Goal: Transaction & Acquisition: Book appointment/travel/reservation

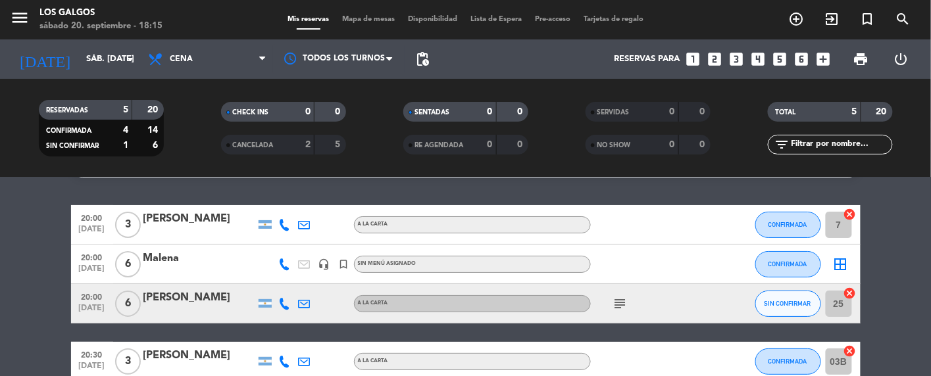
scroll to position [32, 0]
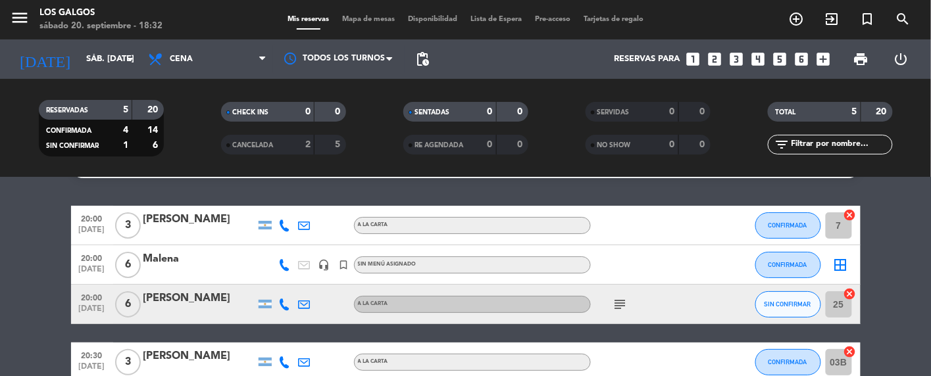
click at [794, 25] on icon "add_circle_outline" at bounding box center [797, 19] width 16 height 16
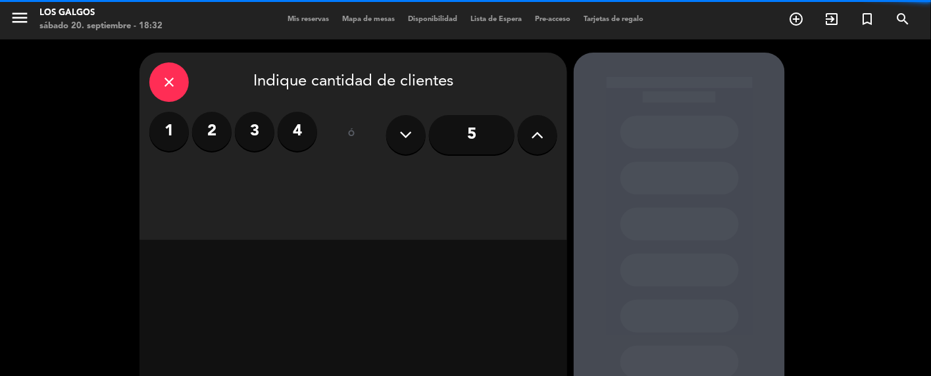
click at [299, 127] on label "4" at bounding box center [297, 131] width 39 height 39
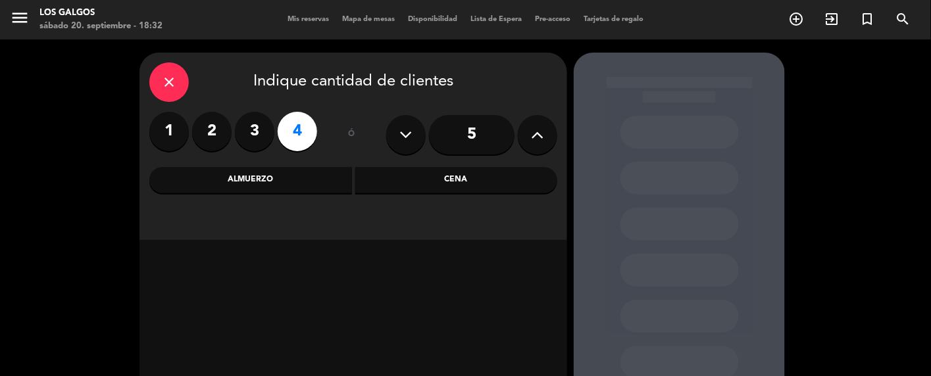
click at [467, 181] on div "Cena" at bounding box center [456, 180] width 203 height 26
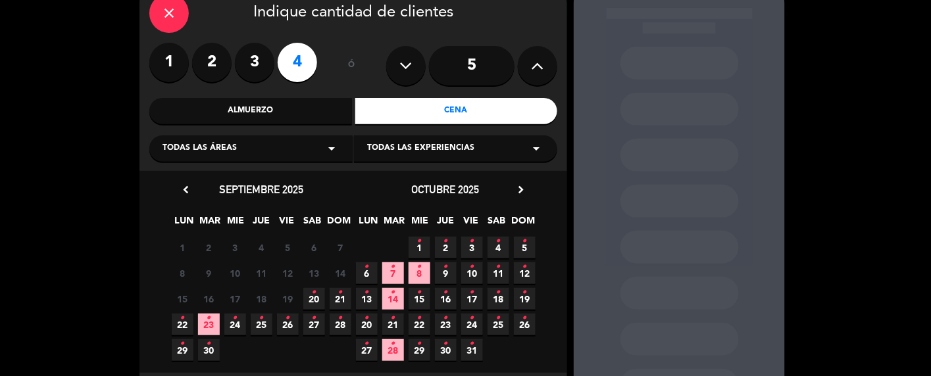
scroll to position [111, 0]
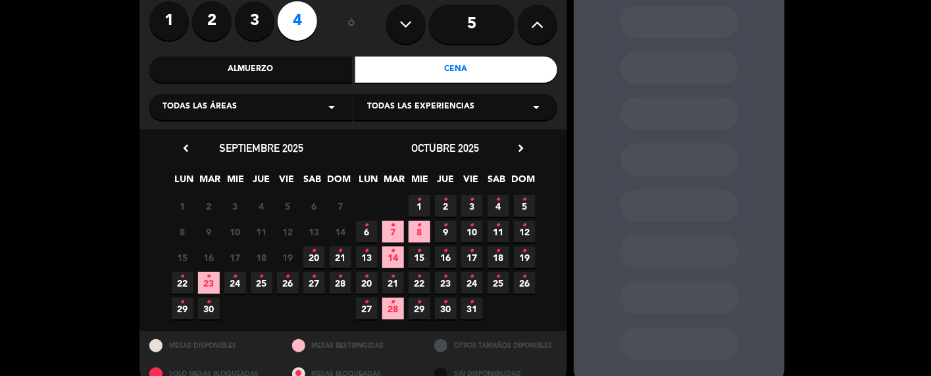
click at [314, 256] on icon "•" at bounding box center [314, 251] width 5 height 21
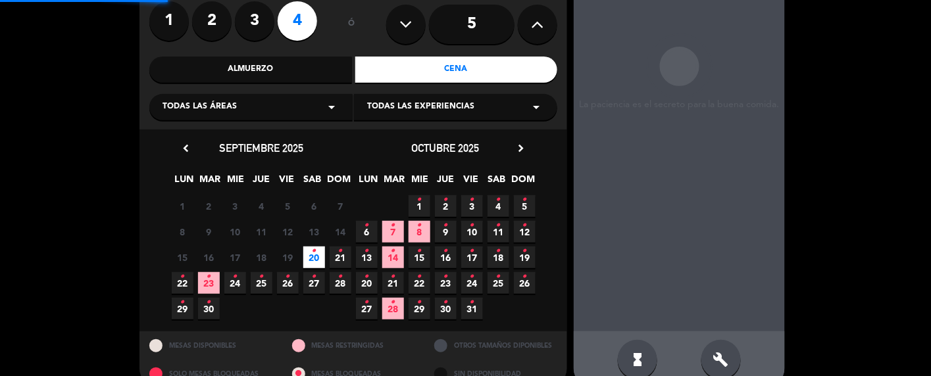
scroll to position [52, 0]
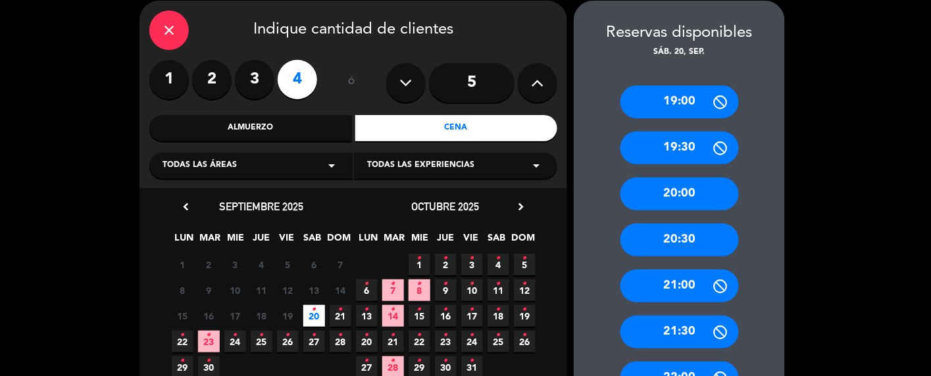
click at [681, 195] on div "20:00" at bounding box center [679, 194] width 118 height 33
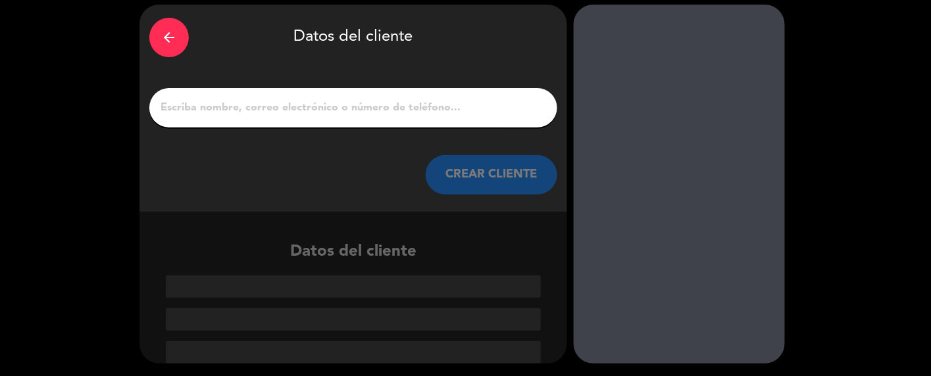
click at [251, 103] on input "1" at bounding box center [353, 108] width 388 height 18
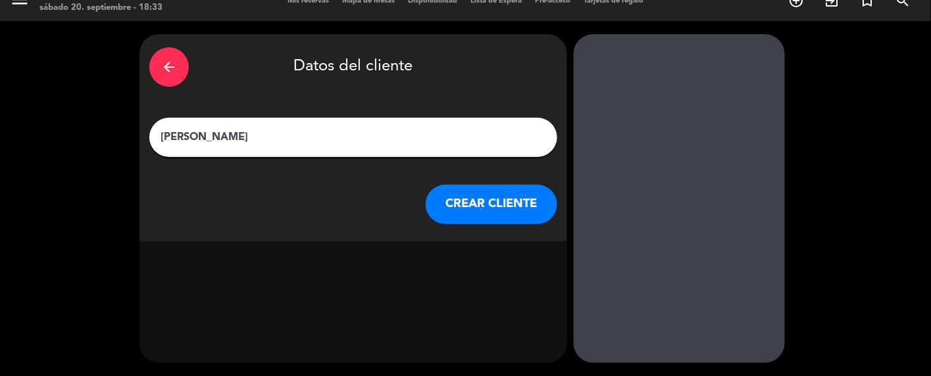
scroll to position [17, 0]
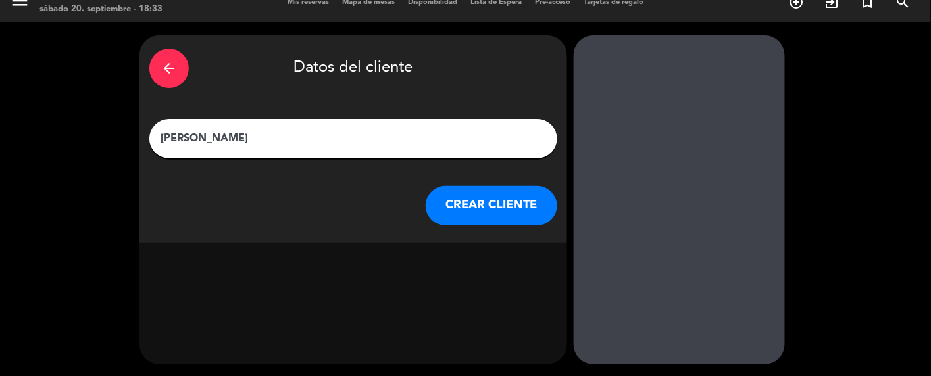
type input "[PERSON_NAME]"
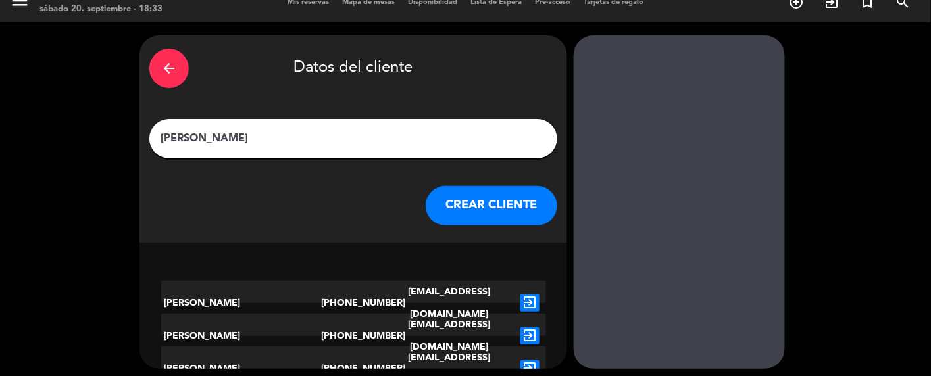
scroll to position [22, 0]
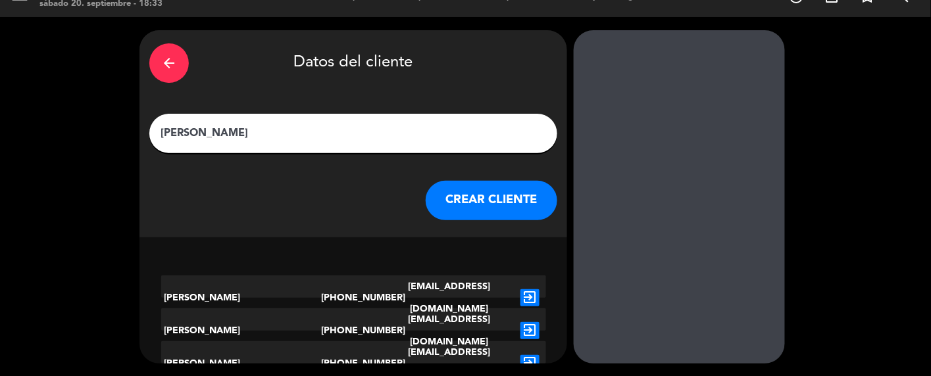
click at [506, 207] on button "CREAR CLIENTE" at bounding box center [492, 200] width 132 height 39
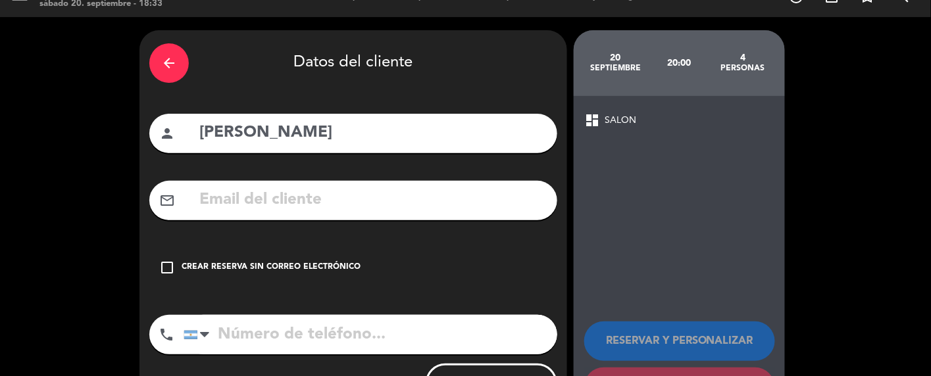
click at [168, 267] on icon "check_box_outline_blank" at bounding box center [167, 268] width 16 height 16
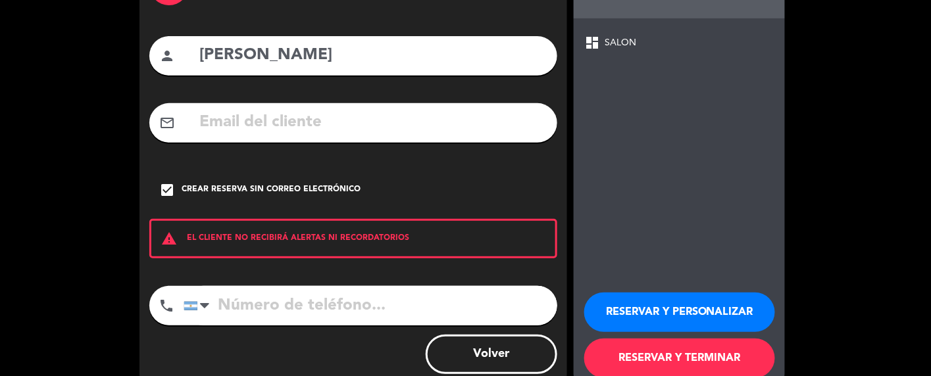
scroll to position [106, 0]
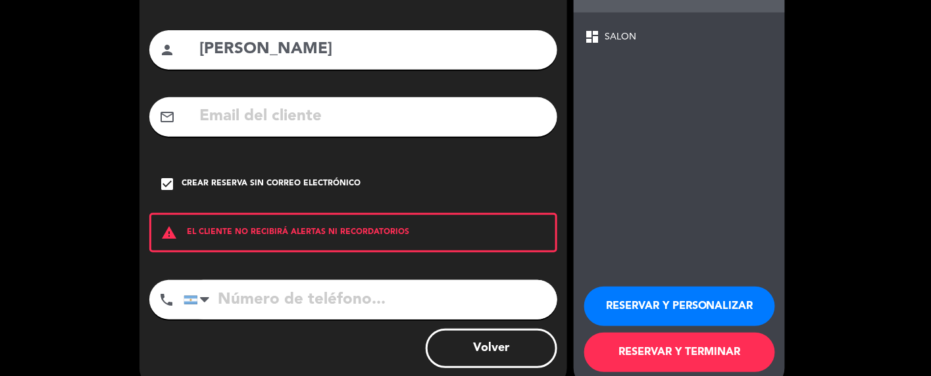
click at [225, 307] on input "tel" at bounding box center [371, 299] width 374 height 39
type input "[PHONE_NUMBER]"
click at [683, 304] on button "RESERVAR Y PERSONALIZAR" at bounding box center [679, 306] width 191 height 39
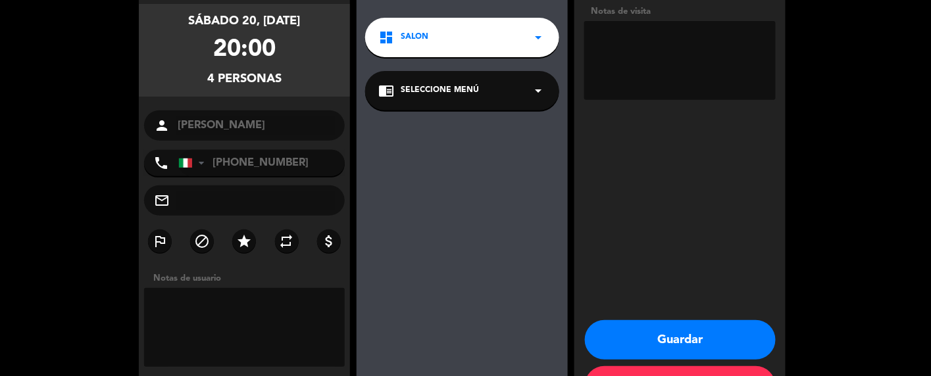
scroll to position [148, 0]
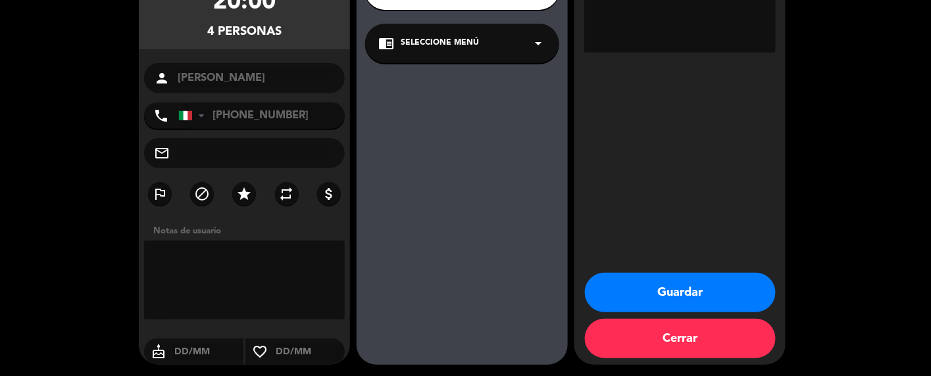
click at [690, 289] on button "Guardar" at bounding box center [680, 292] width 191 height 39
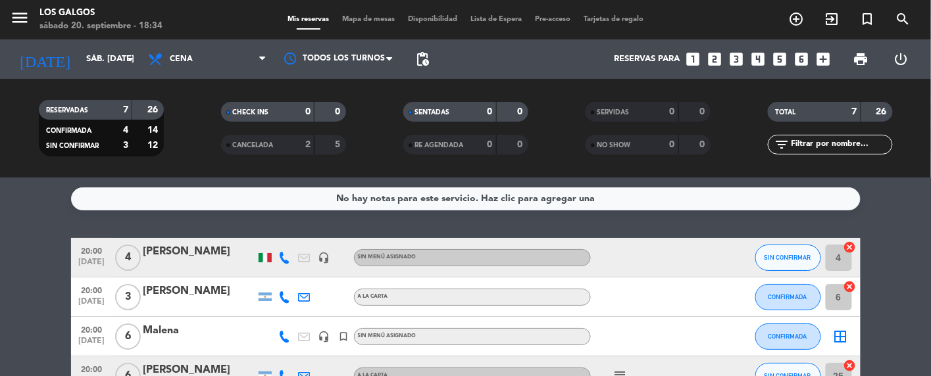
click at [171, 265] on div at bounding box center [199, 266] width 112 height 11
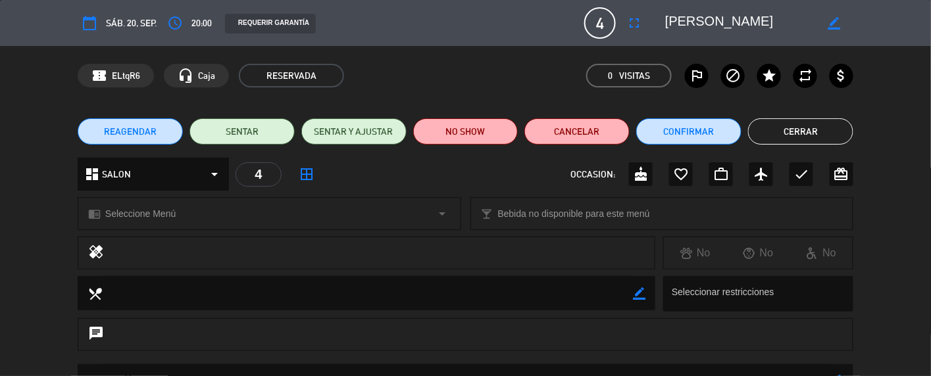
click at [596, 23] on span "4" at bounding box center [600, 23] width 32 height 32
click at [600, 22] on span "4" at bounding box center [600, 23] width 32 height 32
click at [632, 23] on icon "fullscreen" at bounding box center [634, 23] width 16 height 16
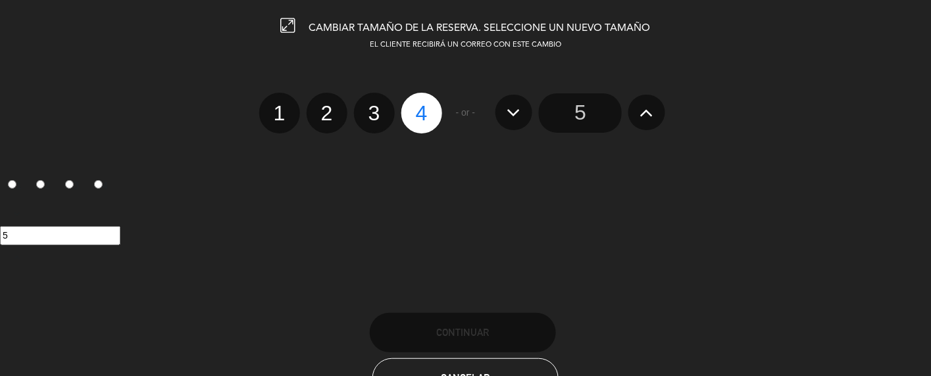
click at [569, 108] on input "5" at bounding box center [580, 112] width 83 height 39
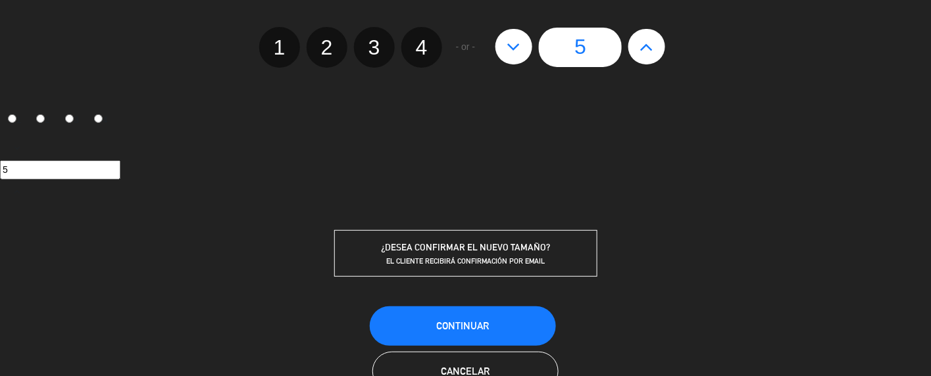
scroll to position [82, 0]
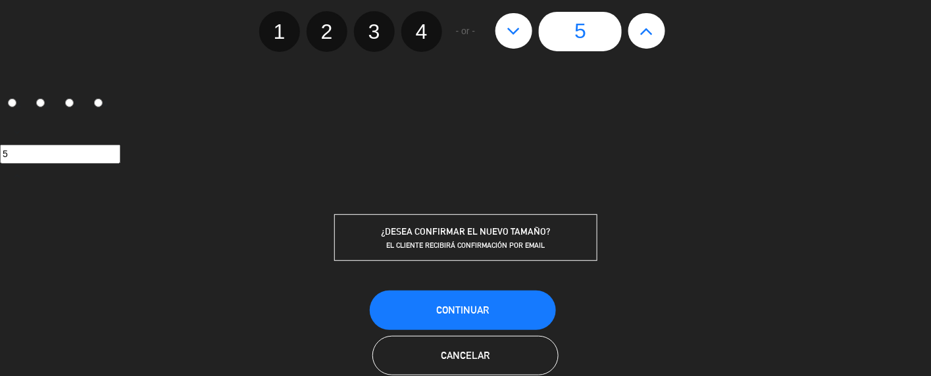
click at [495, 304] on button "Continuar" at bounding box center [463, 310] width 186 height 39
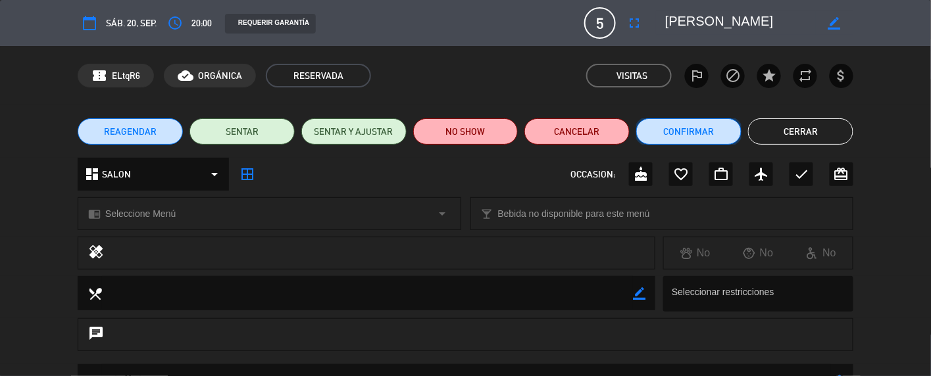
click at [697, 126] on button "Confirmar" at bounding box center [688, 131] width 105 height 26
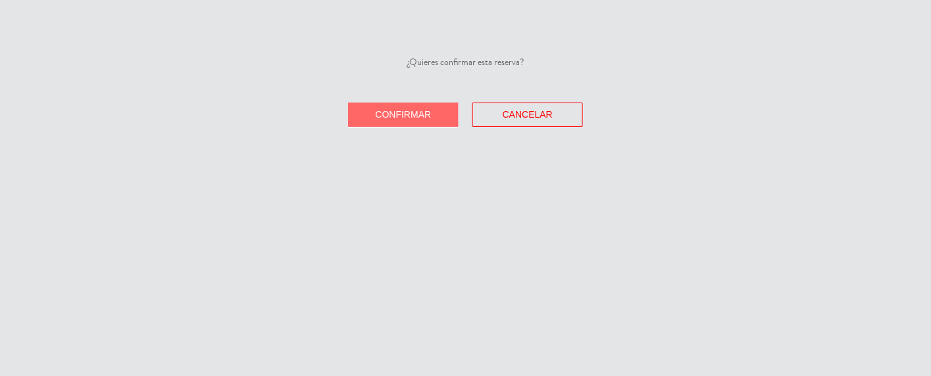
click at [412, 114] on span "Confirmar" at bounding box center [404, 114] width 56 height 11
